Goal: Task Accomplishment & Management: Use online tool/utility

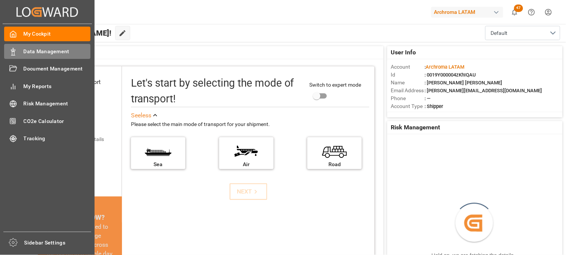
click at [49, 50] on span "Data Management" at bounding box center [57, 52] width 67 height 8
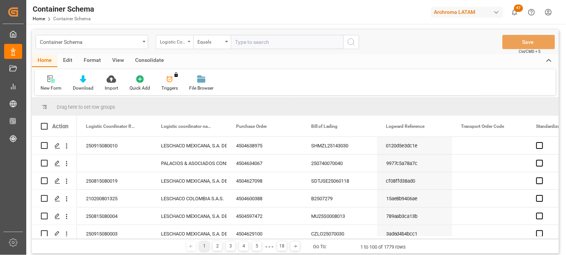
click at [177, 42] on div "Logistic Coordinator Reference Number" at bounding box center [173, 41] width 26 height 9
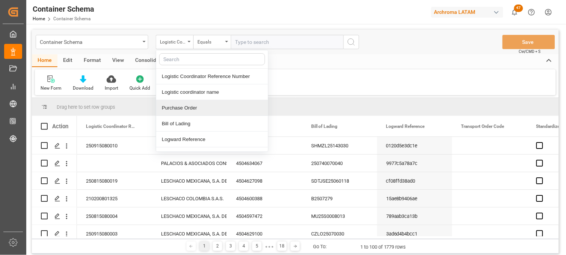
drag, startPoint x: 185, startPoint y: 108, endPoint x: 184, endPoint y: 102, distance: 5.7
click at [183, 108] on div "Purchase Order" at bounding box center [212, 108] width 112 height 16
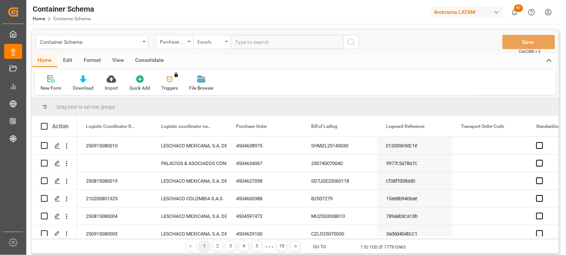
click at [213, 42] on div "Equals" at bounding box center [210, 41] width 26 height 9
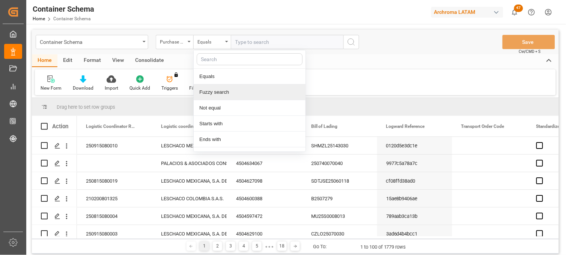
click at [224, 92] on div "Fuzzy search" at bounding box center [250, 92] width 112 height 16
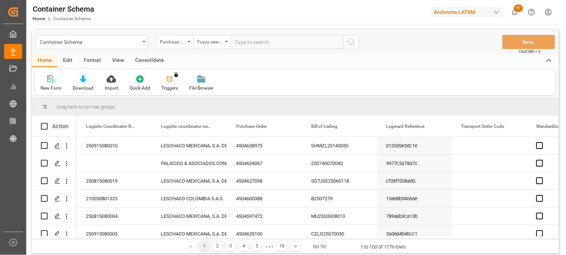
paste input "4504638429"
type input "4504638429"
click at [353, 38] on icon "search button" at bounding box center [351, 42] width 9 height 9
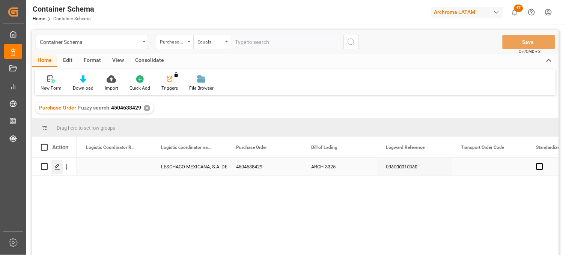
click at [58, 170] on icon "Press SPACE to select this row." at bounding box center [57, 167] width 6 height 6
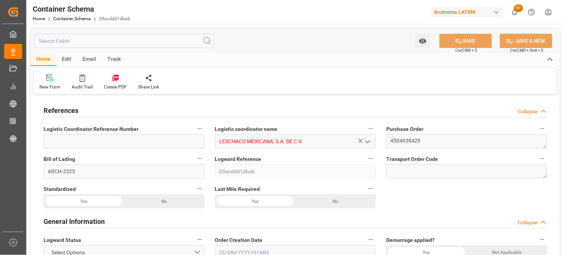
type input "0"
type input "30"
type input "1"
type input "17"
type input "18020"
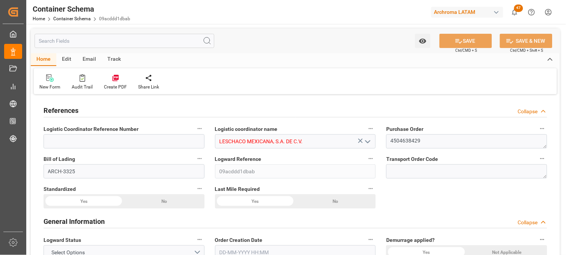
type input "19006"
type input "USZAR"
type input "MXNLD"
type input "[DATE] 10:15"
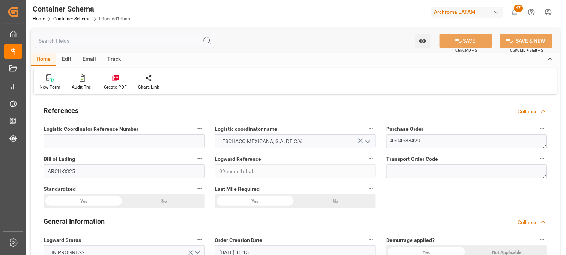
type input "[DATE]"
type input "[DATE] 00:00"
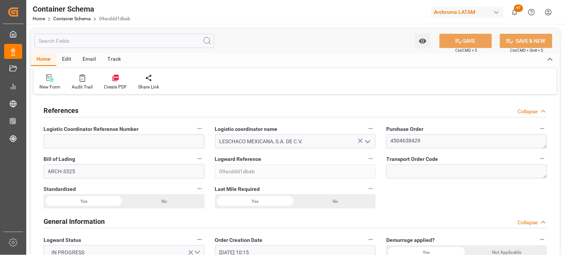
type input "[DATE] 00:00"
drag, startPoint x: 424, startPoint y: 141, endPoint x: 370, endPoint y: 139, distance: 54.0
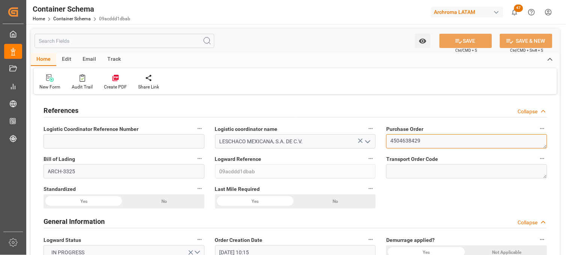
click at [69, 17] on link "Container Schema" at bounding box center [72, 18] width 38 height 5
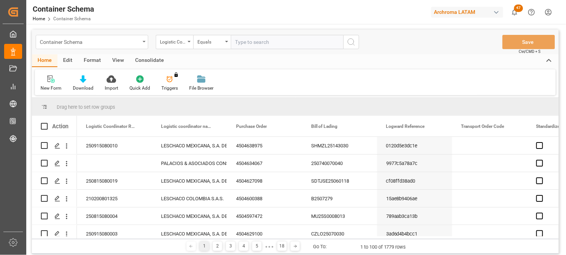
click at [133, 41] on div "Container Schema" at bounding box center [90, 41] width 100 height 9
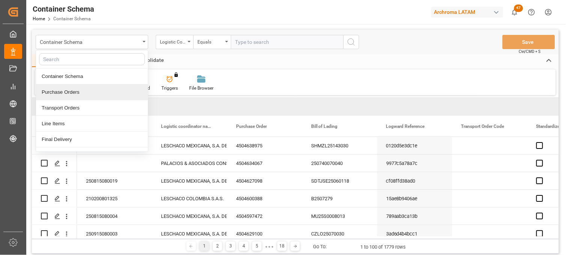
click at [66, 90] on div "Purchase Orders" at bounding box center [92, 92] width 112 height 16
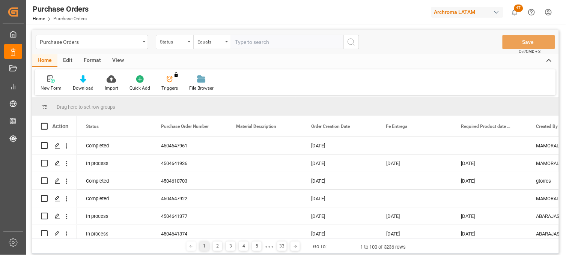
click at [178, 43] on div "Status" at bounding box center [173, 41] width 26 height 9
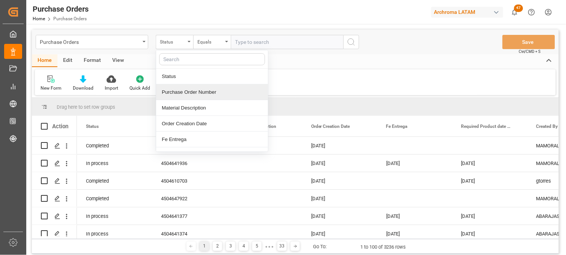
click at [189, 91] on div "Purchase Order Number" at bounding box center [212, 92] width 112 height 16
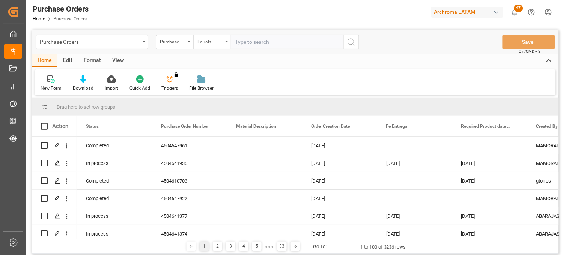
click at [216, 40] on div "Equals" at bounding box center [210, 41] width 26 height 9
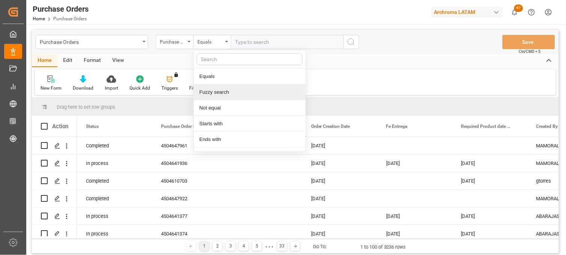
click at [225, 95] on div "Fuzzy search" at bounding box center [250, 92] width 112 height 16
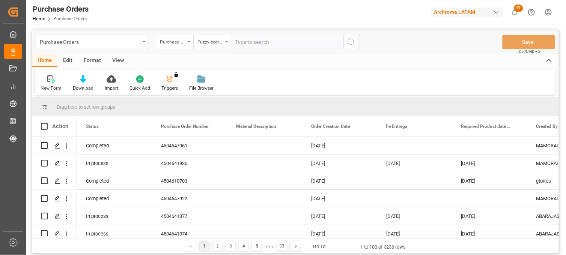
paste input "4504638429"
type input "4504638429"
click at [350, 42] on icon "search button" at bounding box center [351, 42] width 9 height 9
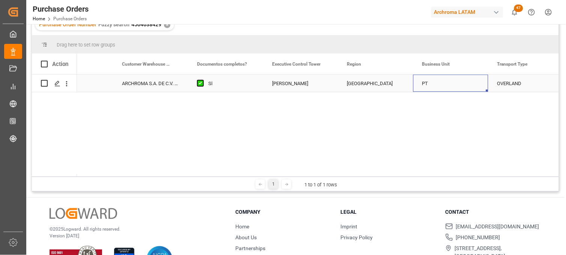
click at [434, 87] on div "PT" at bounding box center [450, 83] width 75 height 17
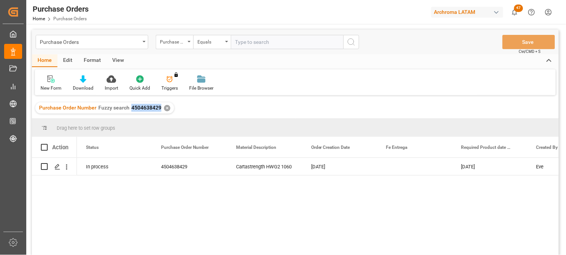
drag, startPoint x: 131, startPoint y: 106, endPoint x: 159, endPoint y: 110, distance: 28.3
click at [159, 110] on span "4504638429" at bounding box center [146, 108] width 30 height 6
copy span "4504638429"
click at [132, 38] on div "Purchase Orders" at bounding box center [90, 41] width 100 height 9
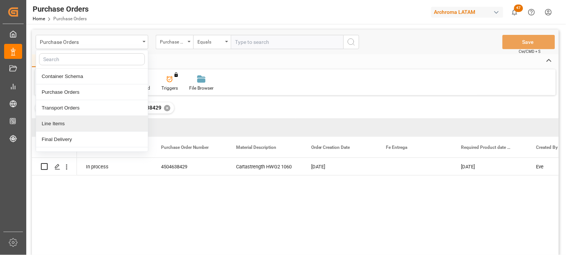
click at [55, 125] on div "Line Items" at bounding box center [92, 124] width 112 height 16
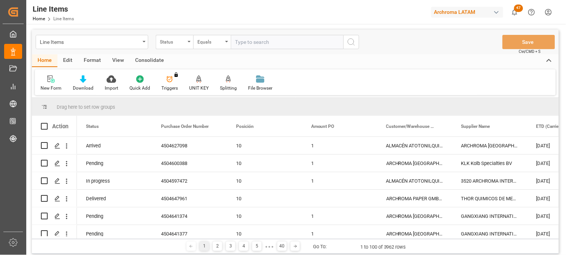
click at [179, 43] on div "Status" at bounding box center [173, 41] width 26 height 9
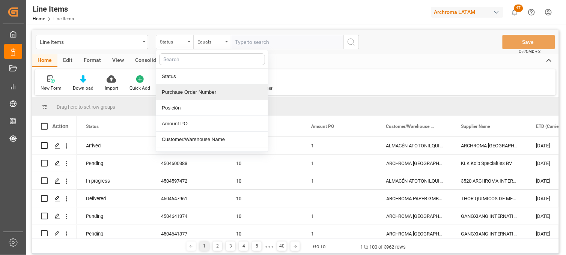
click at [192, 93] on div "Purchase Order Number" at bounding box center [212, 92] width 112 height 16
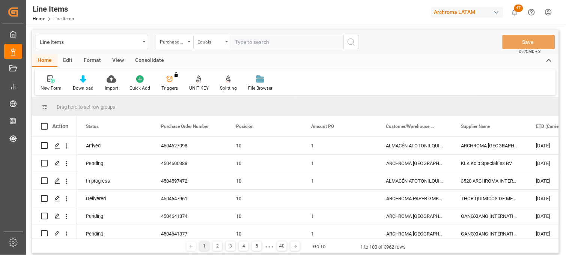
click at [210, 41] on div "Equals" at bounding box center [210, 41] width 26 height 9
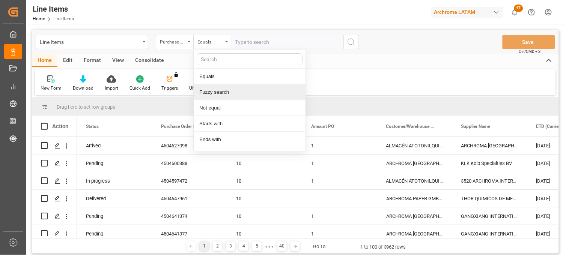
click at [214, 95] on div "Fuzzy search" at bounding box center [250, 92] width 112 height 16
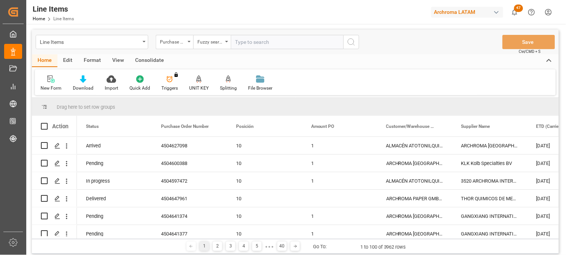
paste input "4504638429"
type input "4504638429"
click at [353, 43] on icon "search button" at bounding box center [351, 42] width 9 height 9
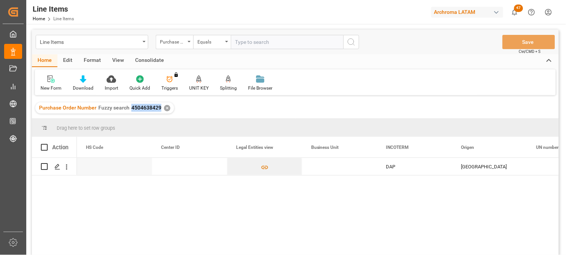
drag, startPoint x: 131, startPoint y: 108, endPoint x: 159, endPoint y: 108, distance: 27.8
click at [159, 108] on span "4504638429" at bounding box center [146, 108] width 30 height 6
copy span "4504638429"
click at [142, 42] on div "Line Items" at bounding box center [92, 42] width 113 height 14
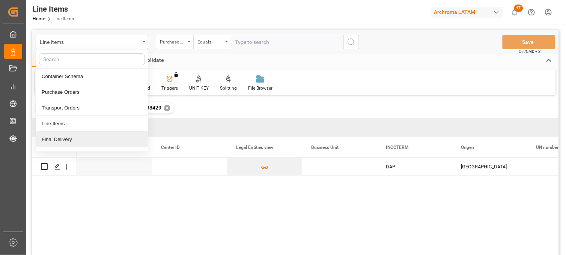
click at [62, 140] on div "Final Delivery" at bounding box center [92, 140] width 112 height 16
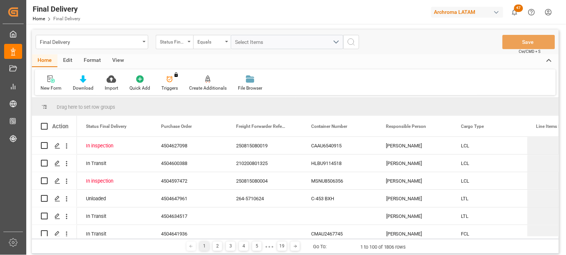
click at [183, 43] on div "Status Final Delivery" at bounding box center [173, 41] width 26 height 9
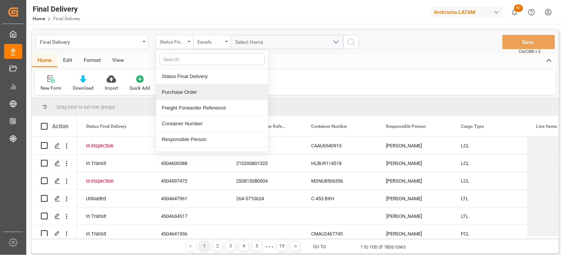
drag, startPoint x: 196, startPoint y: 96, endPoint x: 200, endPoint y: 81, distance: 15.4
click at [196, 96] on div "Purchase Order" at bounding box center [212, 92] width 112 height 16
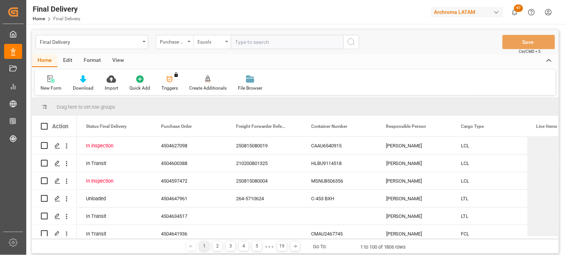
click at [211, 37] on div "Equals" at bounding box center [210, 41] width 26 height 9
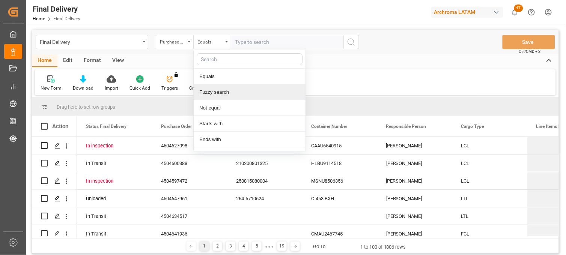
click at [228, 93] on div "Fuzzy search" at bounding box center [250, 92] width 112 height 16
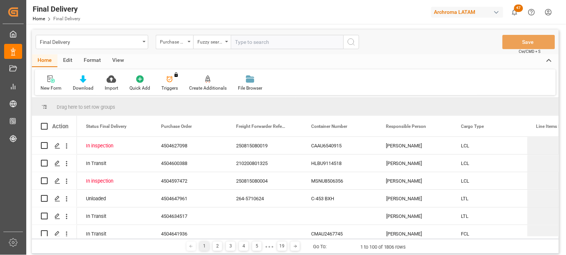
paste input "4504638429"
type input "4504638429"
click at [350, 43] on icon "search button" at bounding box center [351, 42] width 9 height 9
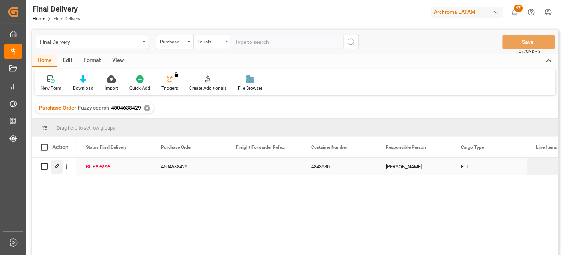
click at [57, 170] on icon "Press SPACE to select this row." at bounding box center [57, 167] width 6 height 6
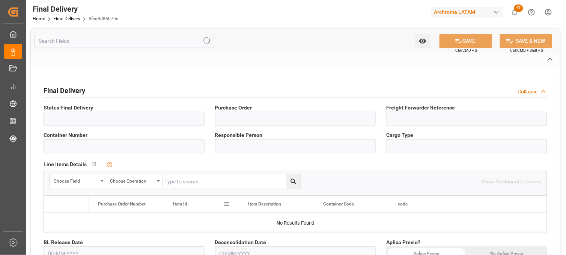
type input "BL Release"
type input "4504638429"
type input "4843980"
type input "[PERSON_NAME]"
type input "FTL"
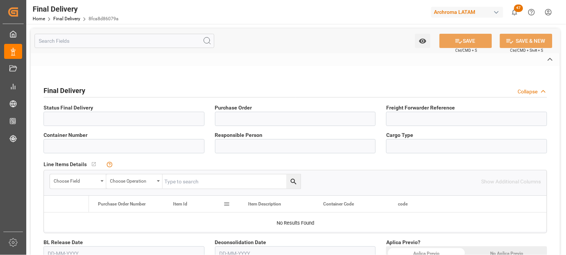
type input "ARCHROMA S.A. DE C.V. ([PERSON_NAME])"
type textarea "ARCHROMA S.A. DE C.V. ([PERSON_NAME])"
type input "[PERSON_NAME]"
type input "Direct Transport"
type textarea "[PERSON_NAME]"
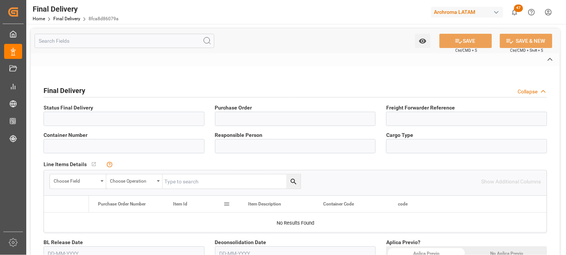
type input "250YJ9"
type textarea "CS258020"
type input "PLANTA"
type input "8fca8d86079a"
type input "PT"
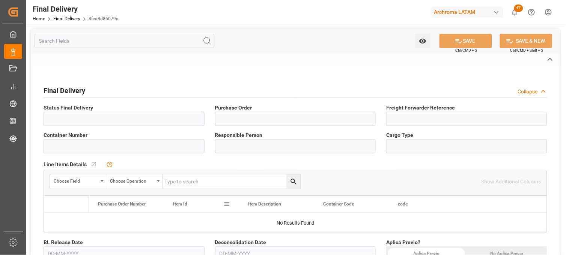
type textarea "1"
type input "09acddd1dbab"
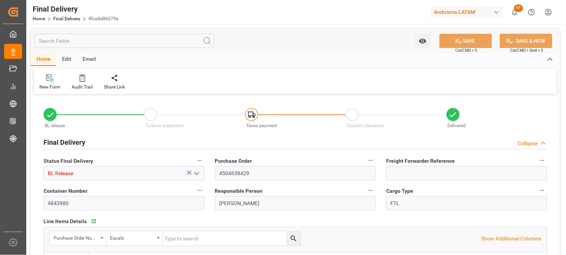
type input "[DATE]"
type input "[DATE] 11:45"
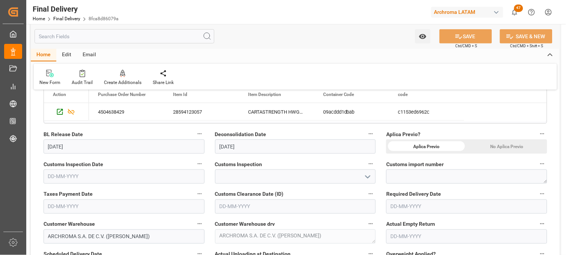
scroll to position [42, 0]
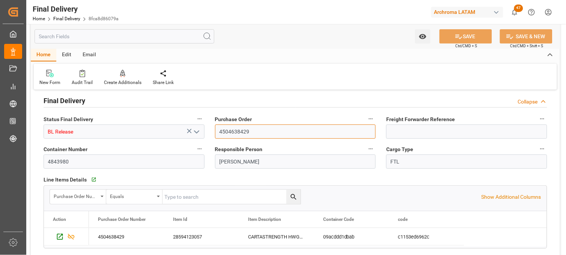
drag, startPoint x: 257, startPoint y: 130, endPoint x: 195, endPoint y: 132, distance: 62.3
click at [65, 17] on link "Final Delivery" at bounding box center [66, 18] width 27 height 5
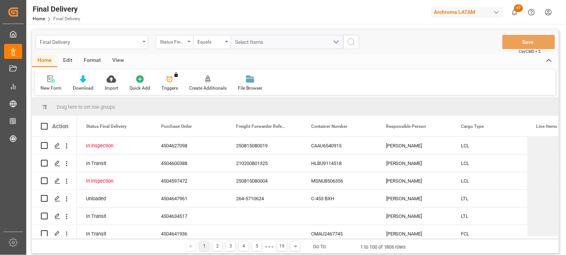
click at [140, 42] on div "Final Delivery" at bounding box center [92, 42] width 113 height 14
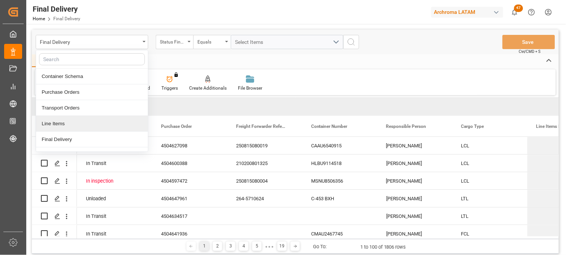
click at [56, 126] on div "Line Items" at bounding box center [92, 124] width 112 height 16
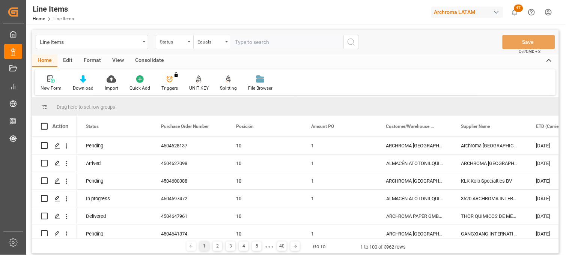
click at [179, 41] on div "Status" at bounding box center [173, 41] width 26 height 9
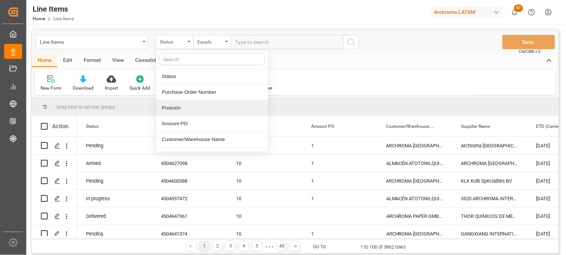
click at [169, 111] on div "Posición" at bounding box center [212, 108] width 112 height 16
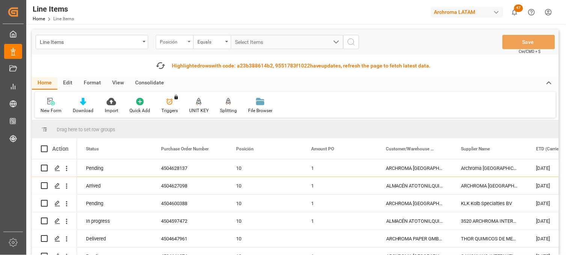
click at [182, 47] on div "Posición" at bounding box center [175, 42] width 38 height 14
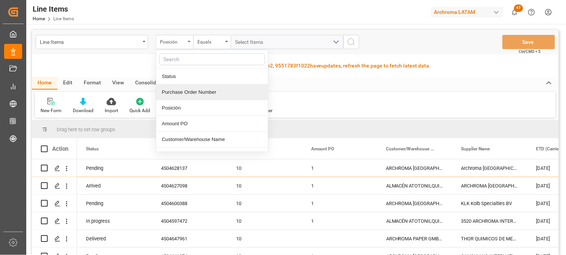
click at [188, 93] on div "Purchase Order Number" at bounding box center [212, 92] width 112 height 16
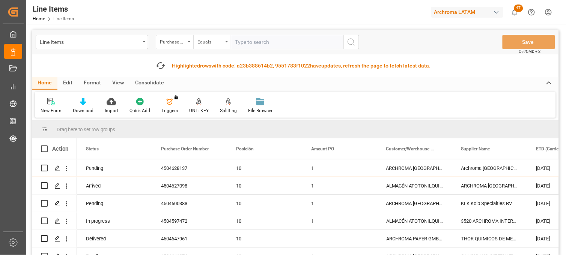
click at [214, 38] on div "Equals" at bounding box center [210, 41] width 26 height 9
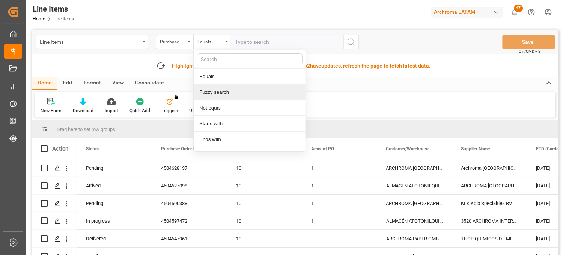
click at [224, 92] on div "Fuzzy search" at bounding box center [250, 92] width 112 height 16
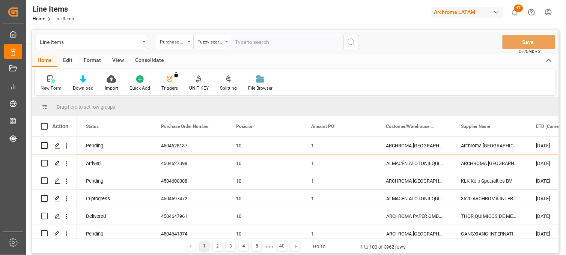
paste input "4504638429"
type input "4504638429"
click at [351, 44] on icon "search button" at bounding box center [351, 42] width 9 height 9
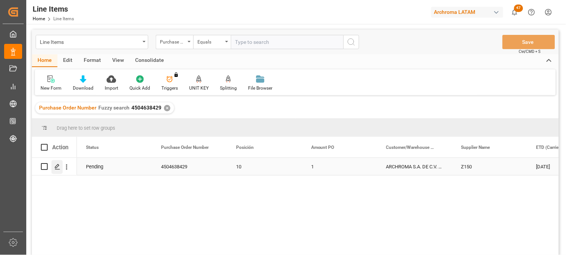
click at [56, 170] on div "Press SPACE to select this row." at bounding box center [56, 167] width 11 height 14
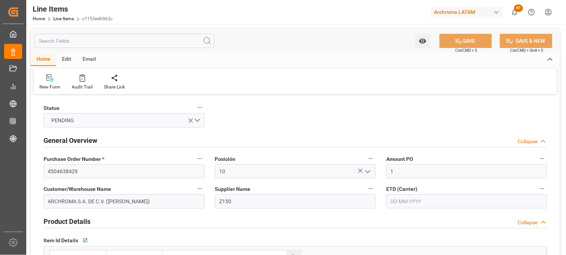
type input "1"
type input "12352401"
type input "17"
type input "18020"
type input "19006"
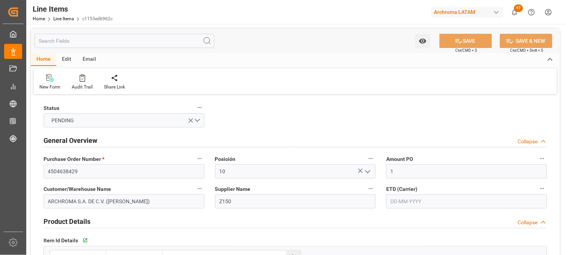
type input "24507.2"
type input "[DATE]"
type input "[DATE] 02:41"
type input "[DATE] 19:46"
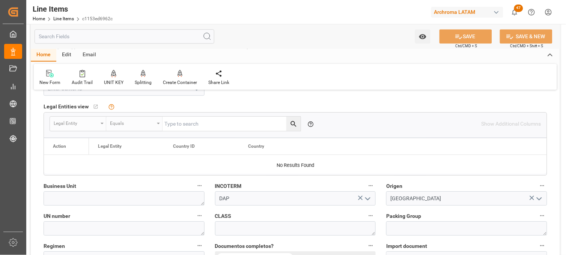
scroll to position [458, 0]
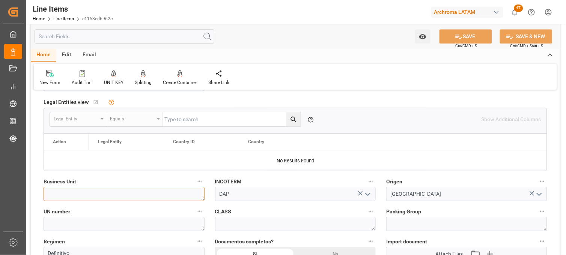
click at [140, 191] on textarea at bounding box center [124, 194] width 161 height 14
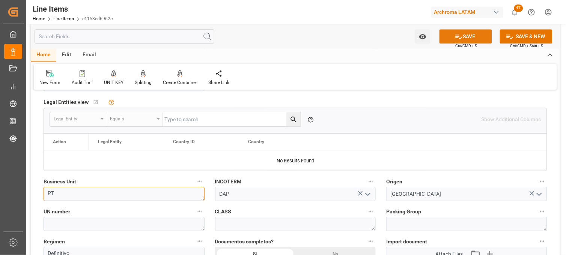
type textarea "PT"
click at [479, 38] on button "SAVE" at bounding box center [465, 36] width 53 height 14
